Goal: Information Seeking & Learning: Learn about a topic

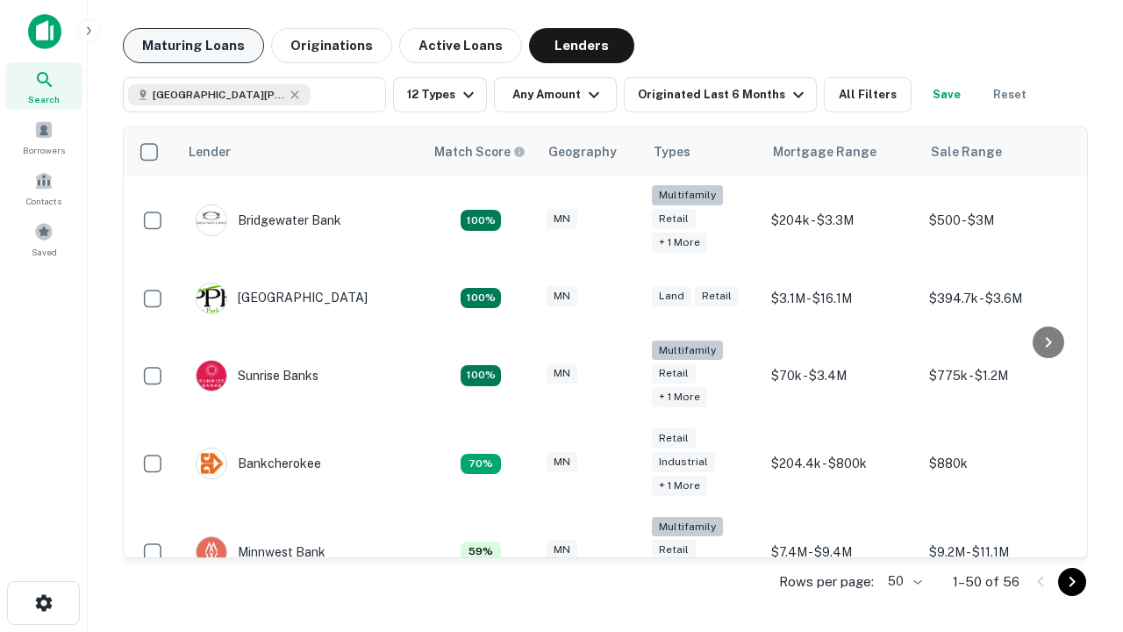
click at [193, 46] on button "Maturing Loans" at bounding box center [193, 45] width 141 height 35
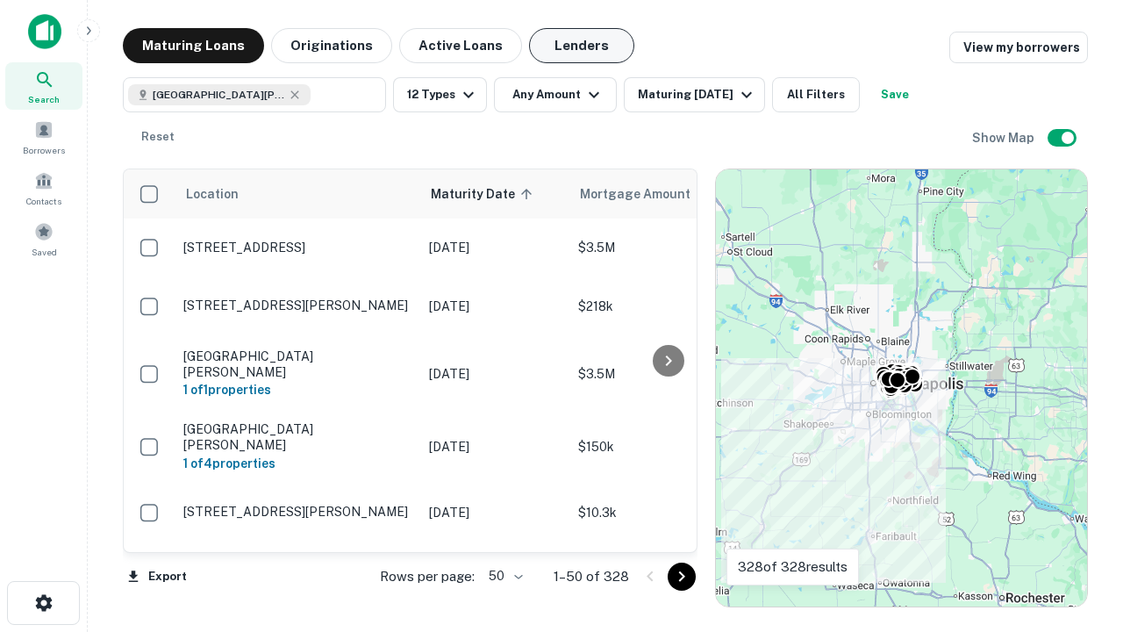
click at [582, 46] on button "Lenders" at bounding box center [581, 45] width 105 height 35
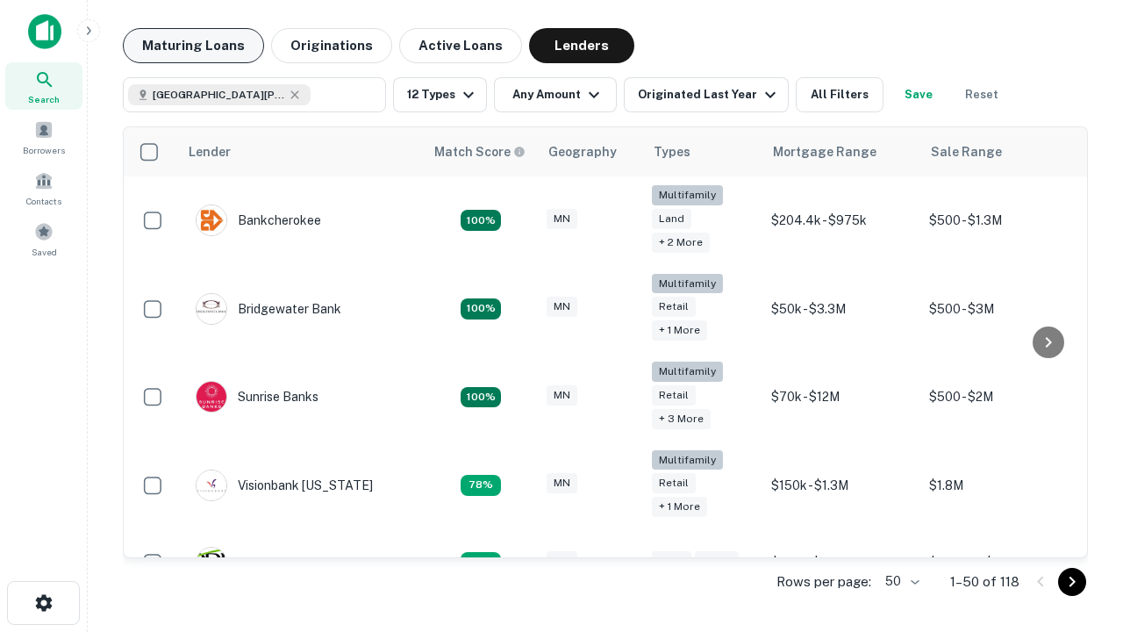
click at [193, 46] on button "Maturing Loans" at bounding box center [193, 45] width 141 height 35
